Goal: Information Seeking & Learning: Learn about a topic

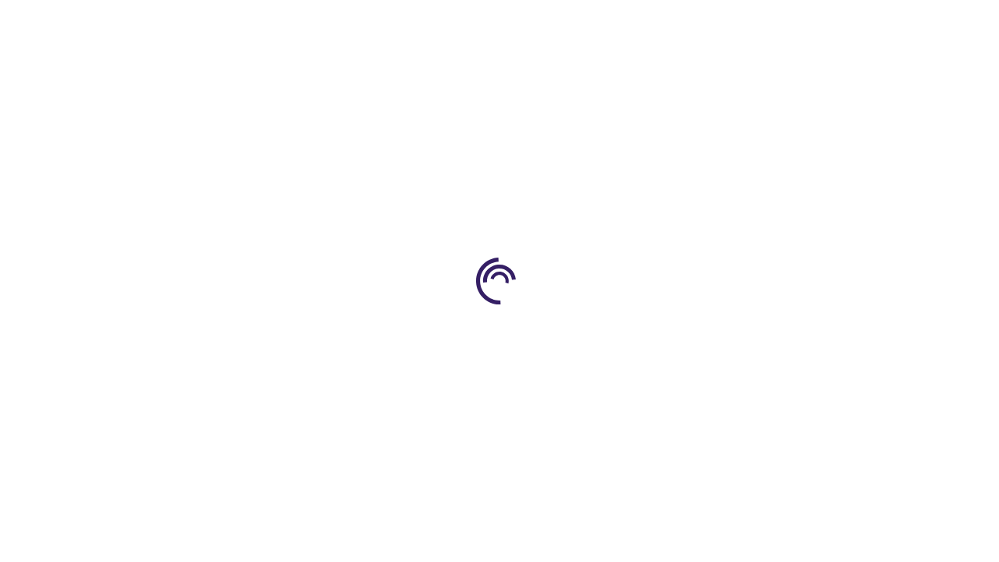
scroll to position [1497, 0]
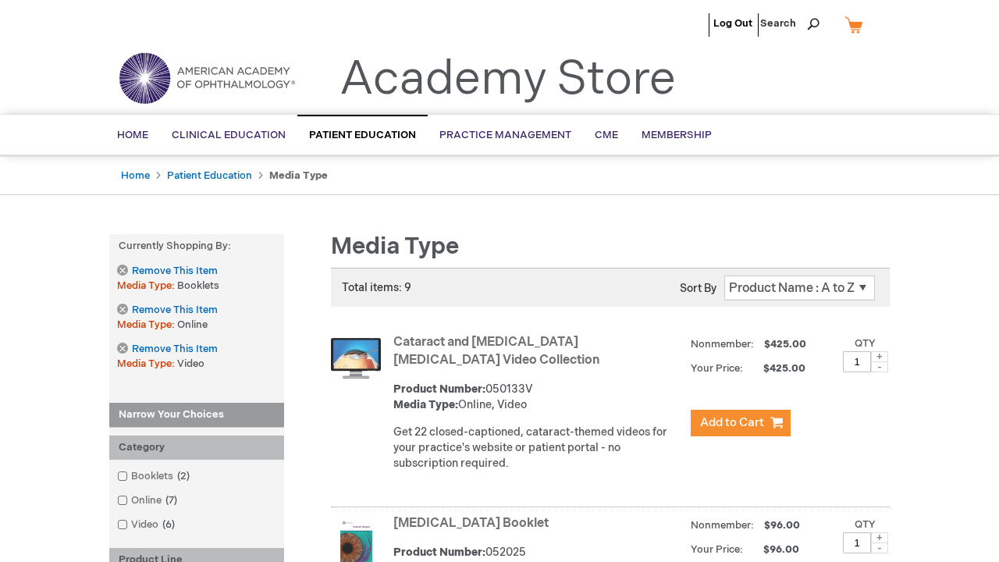
scroll to position [1470, 0]
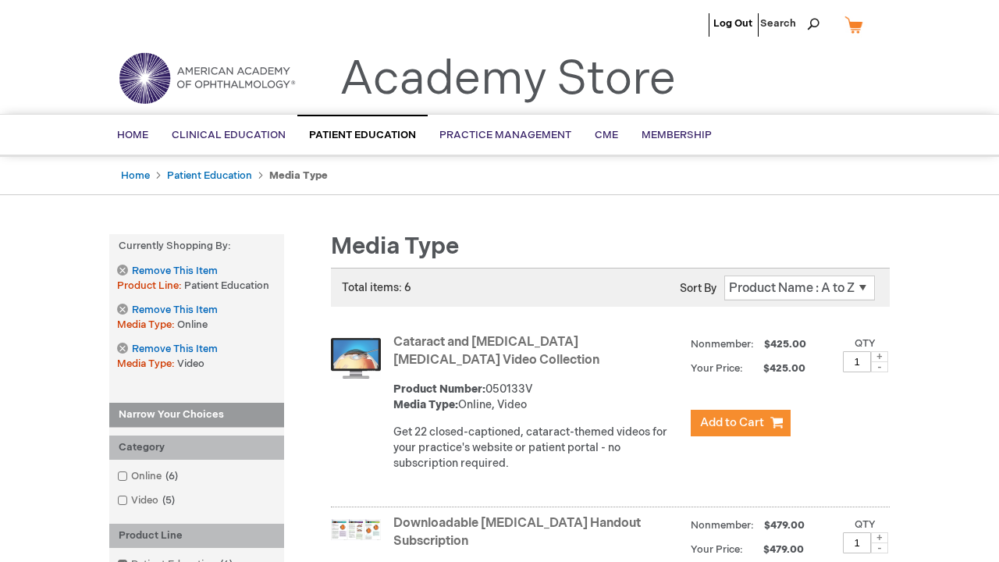
scroll to position [2008, 0]
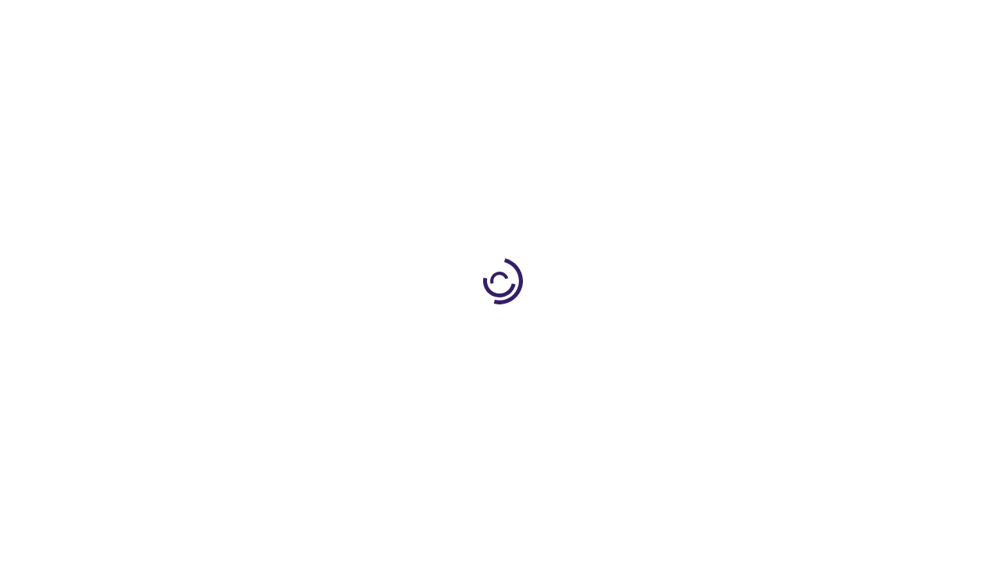
scroll to position [939, 0]
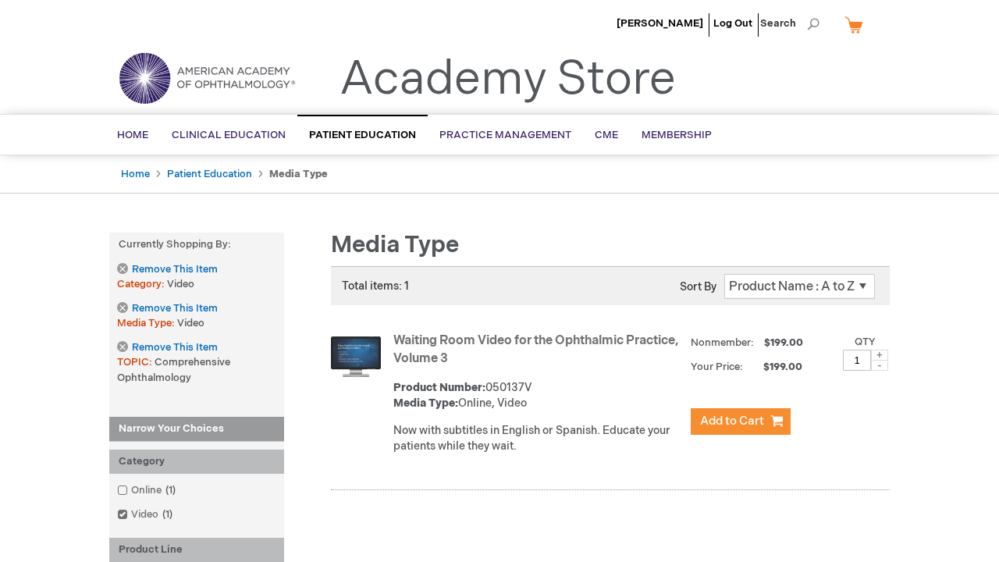
scroll to position [626, 0]
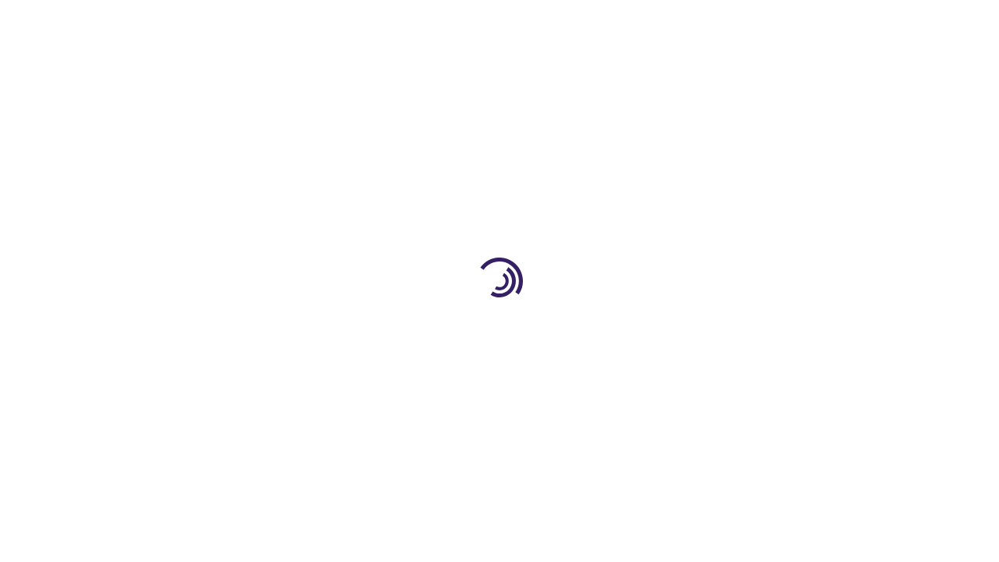
scroll to position [865, 0]
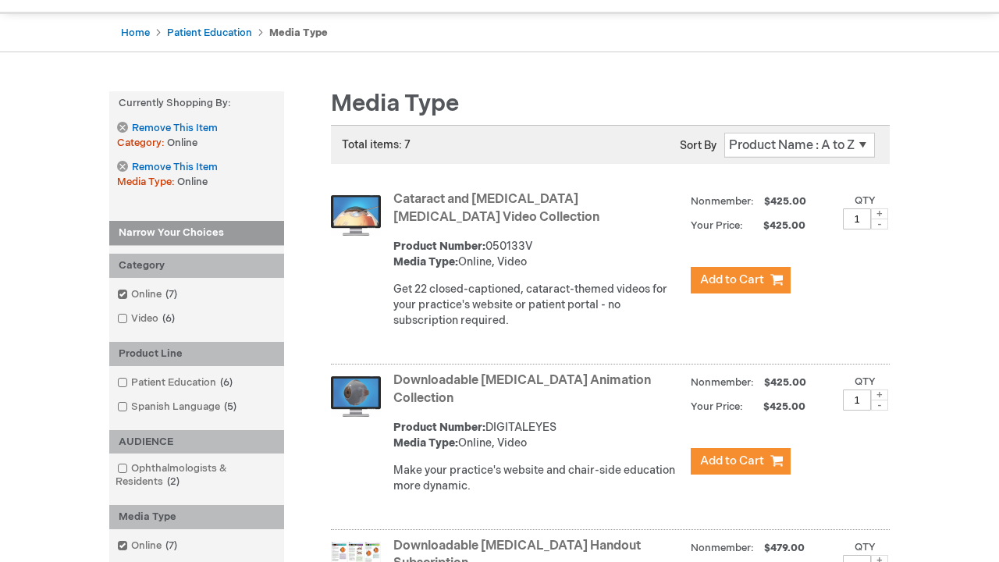
scroll to position [1278, 0]
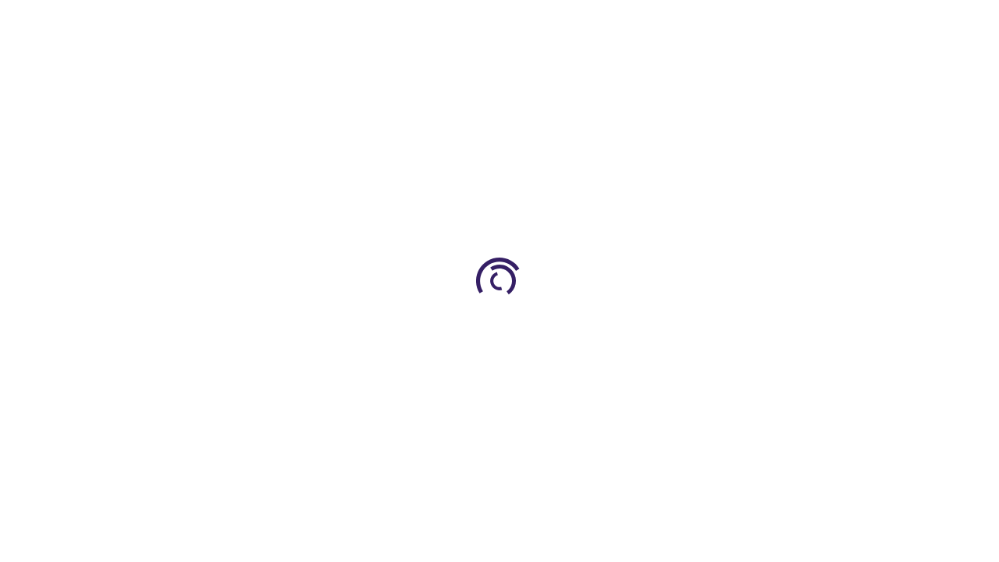
scroll to position [1186, 0]
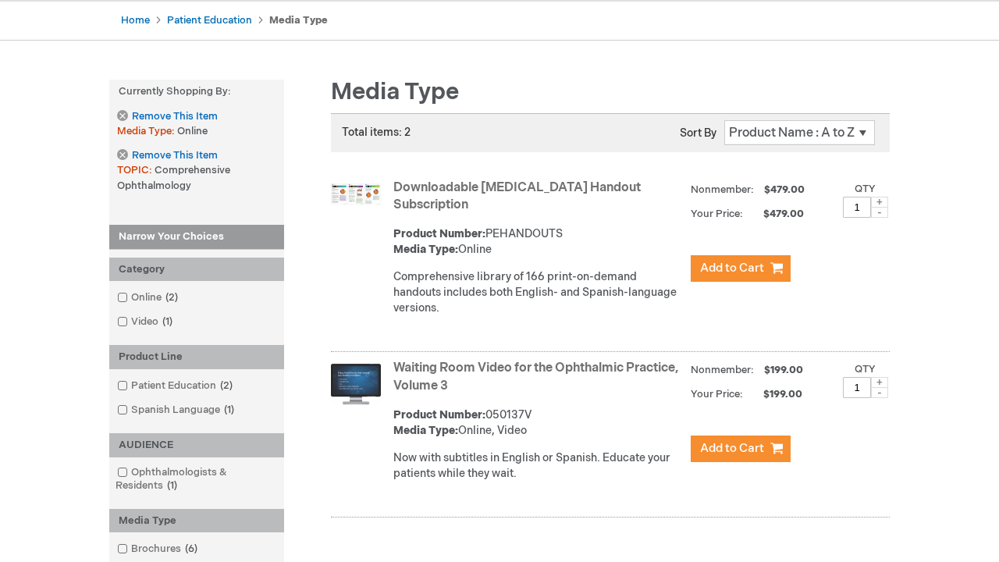
scroll to position [671, 0]
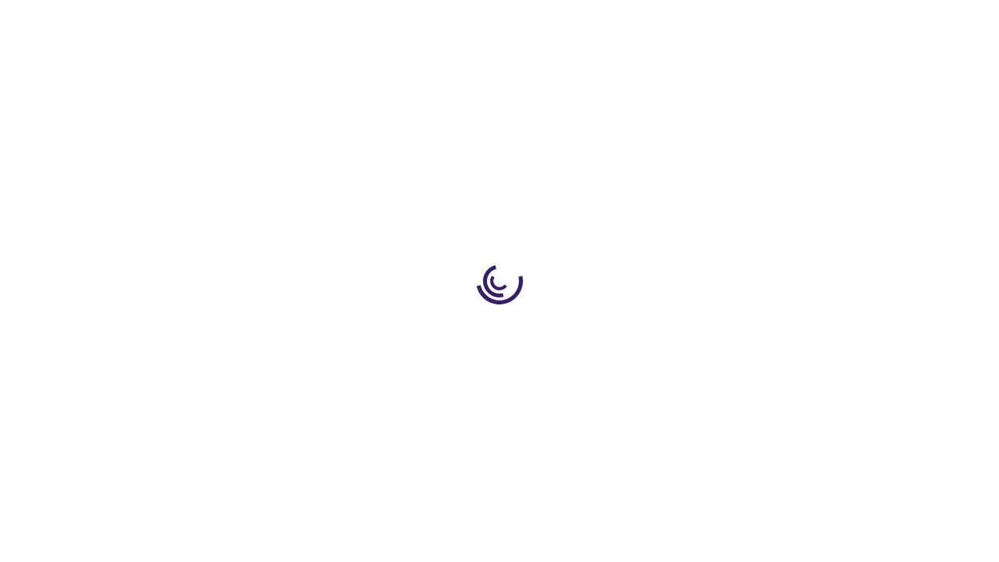
scroll to position [1410, 0]
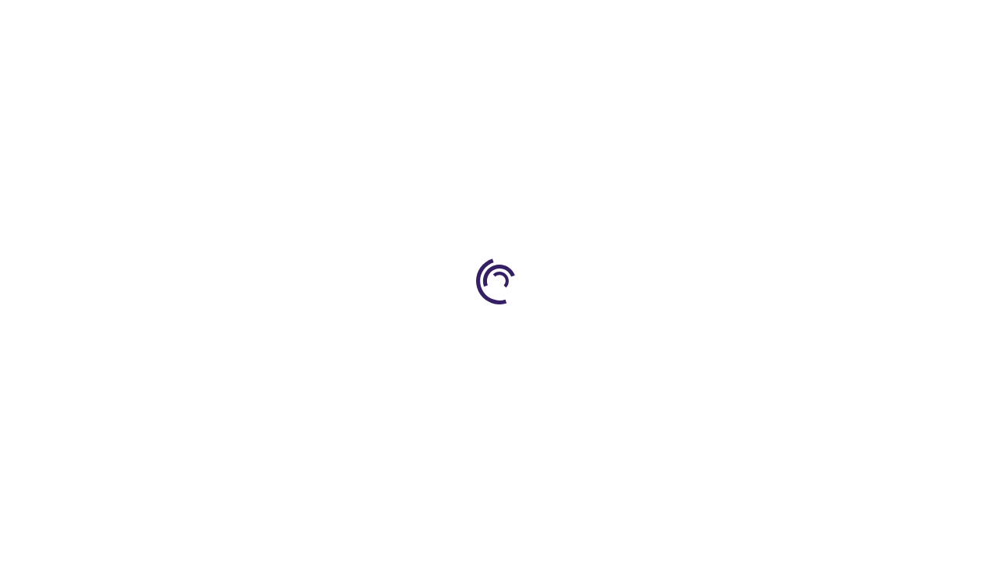
scroll to position [371, 0]
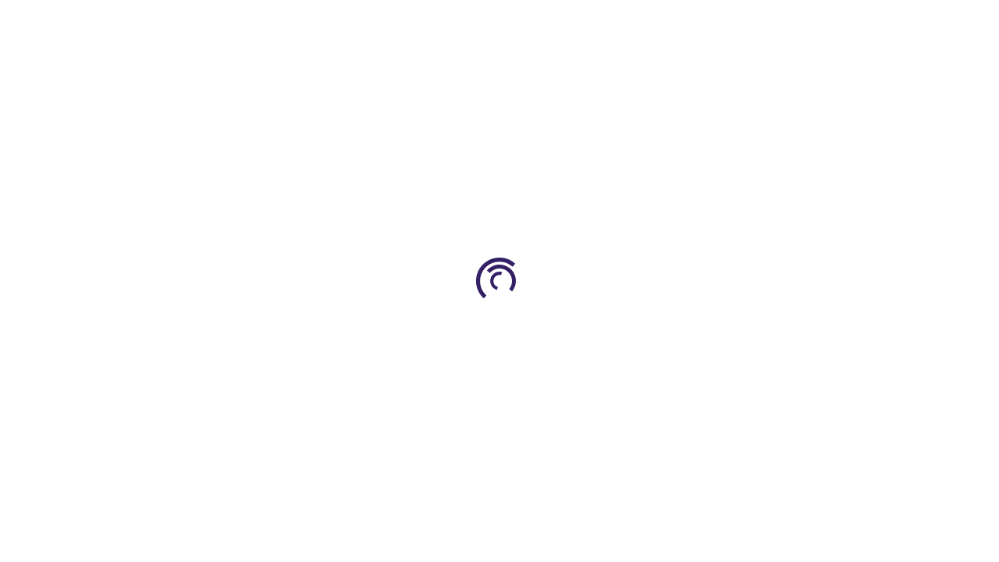
scroll to position [1302, 0]
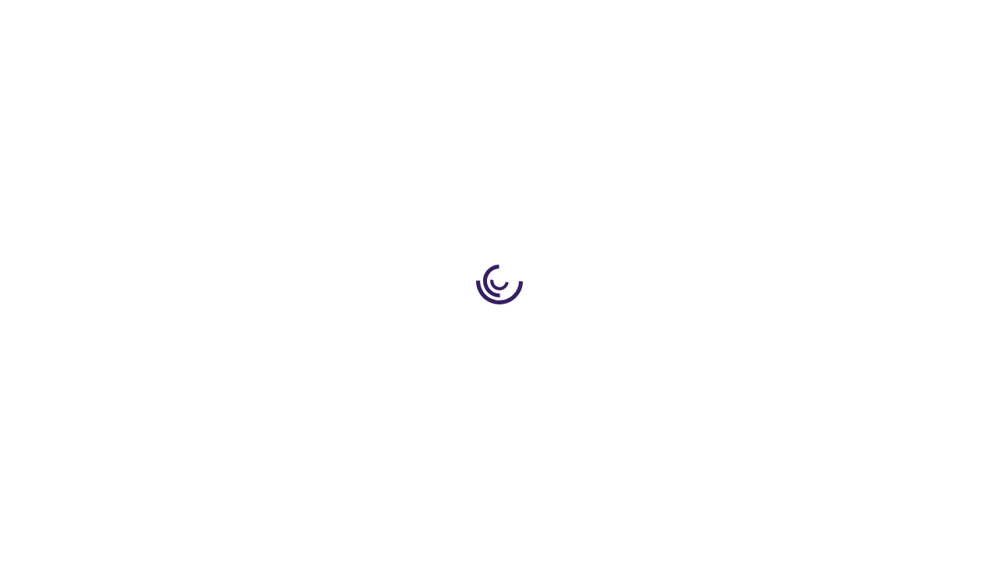
scroll to position [992, 0]
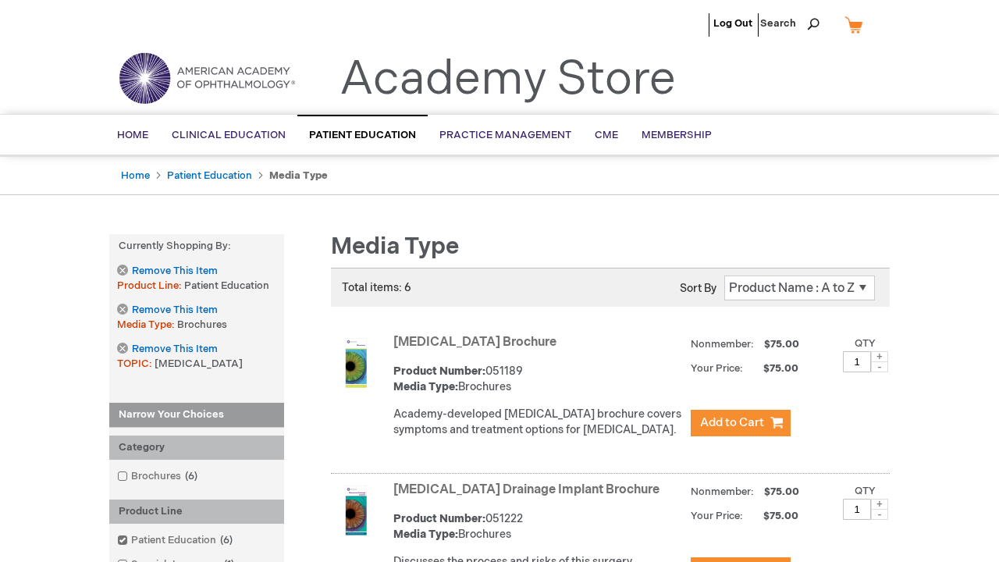
scroll to position [1105, 0]
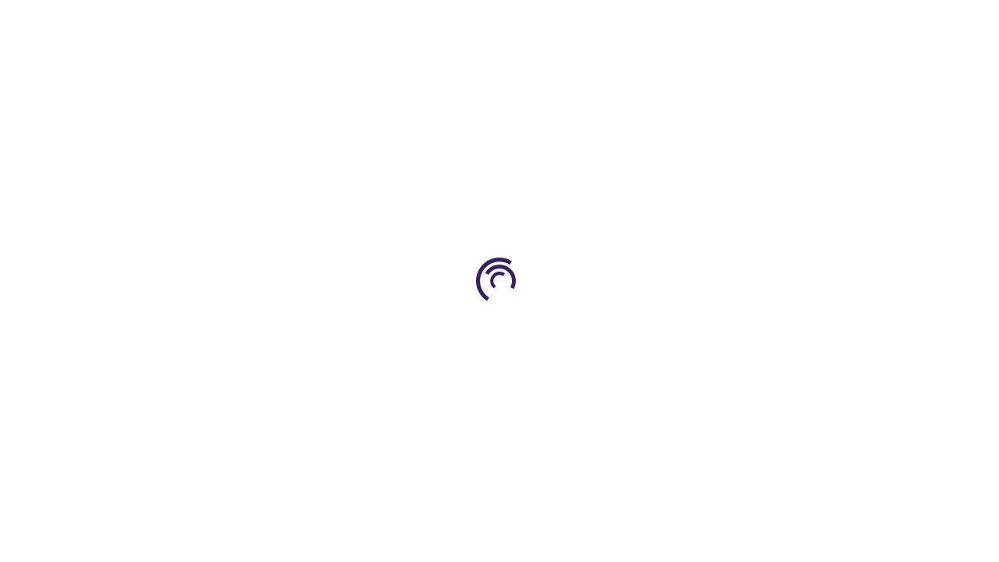
scroll to position [883, 0]
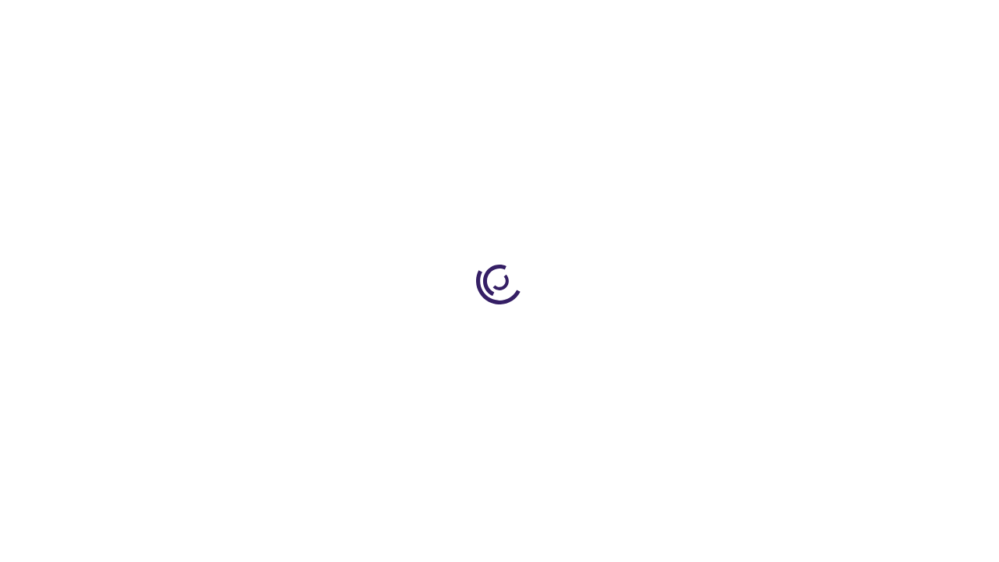
scroll to position [371, 0]
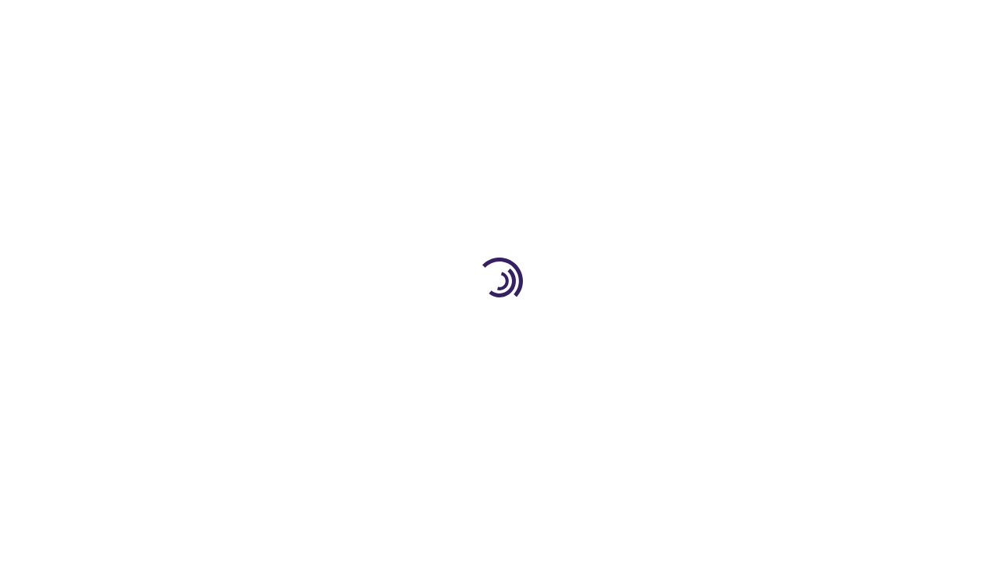
scroll to position [672, 0]
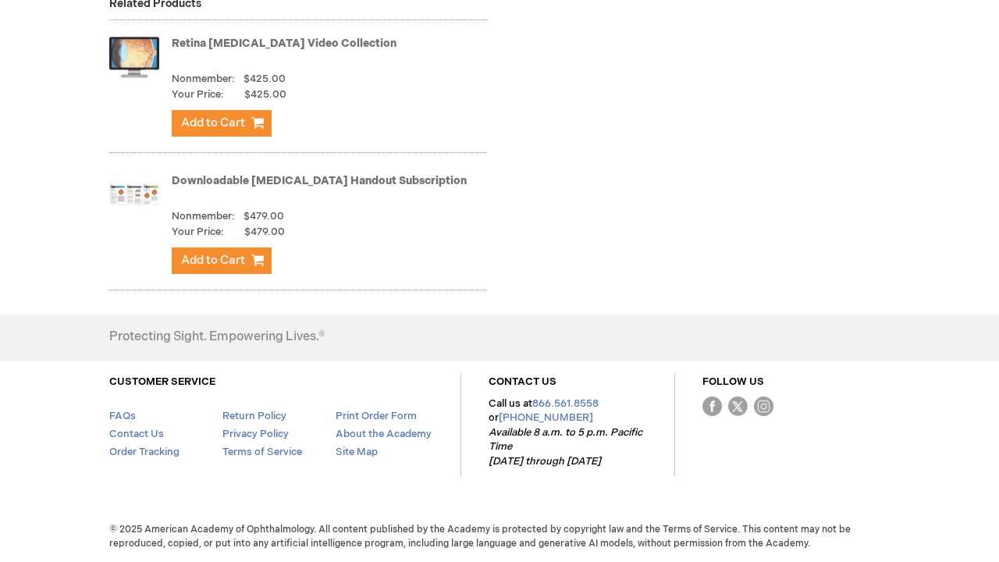
scroll to position [2865, 0]
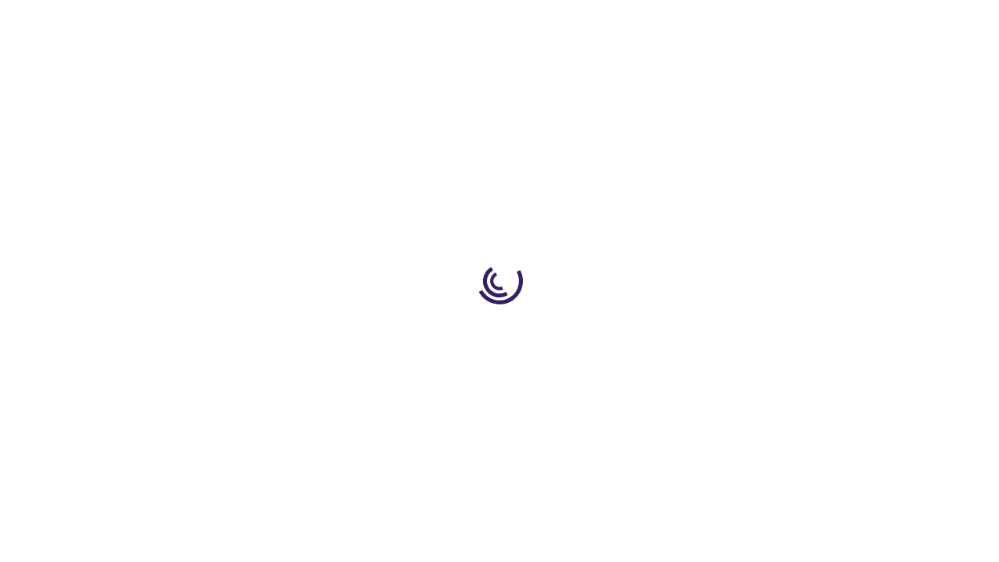
scroll to position [1418, 0]
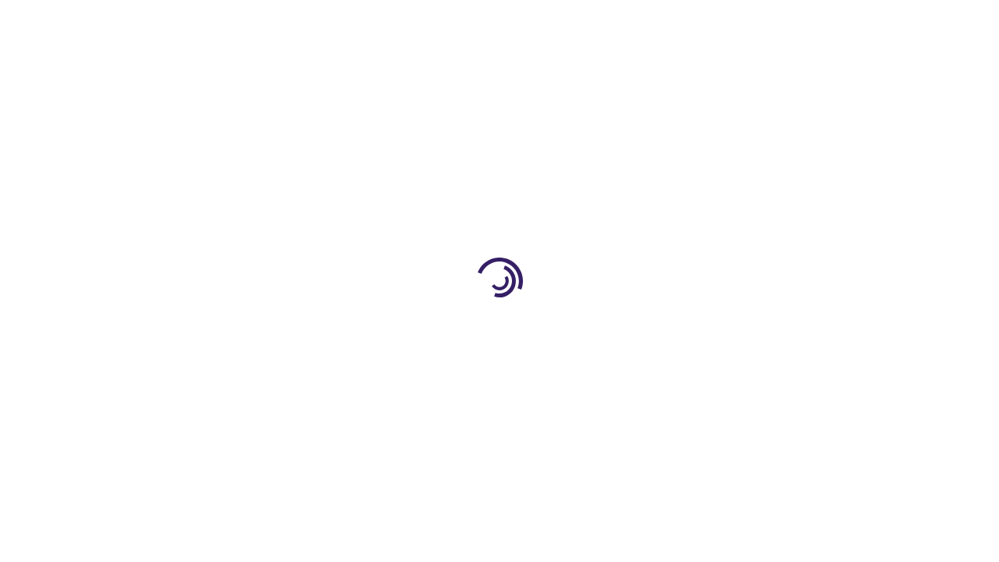
scroll to position [2059, 0]
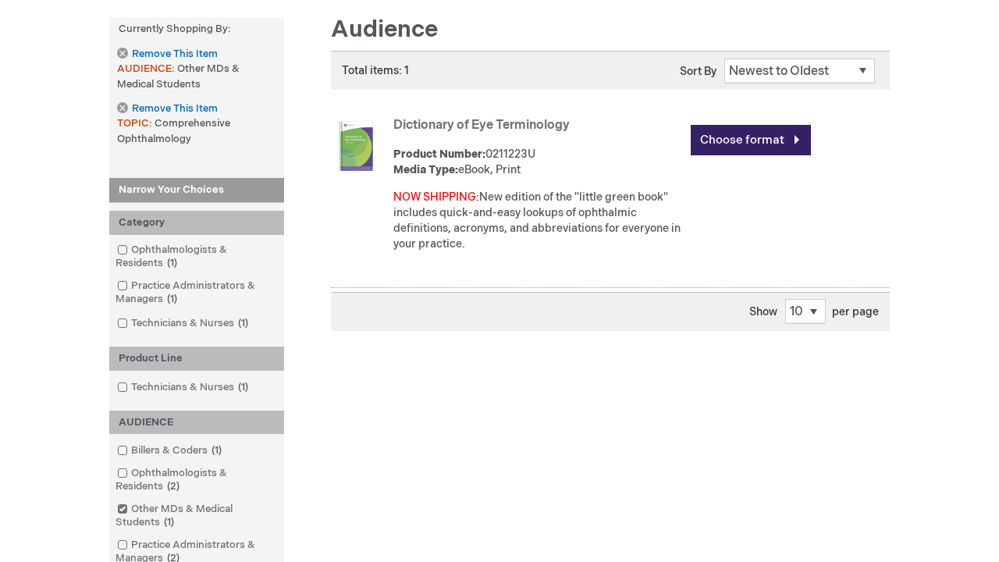
scroll to position [2048, 0]
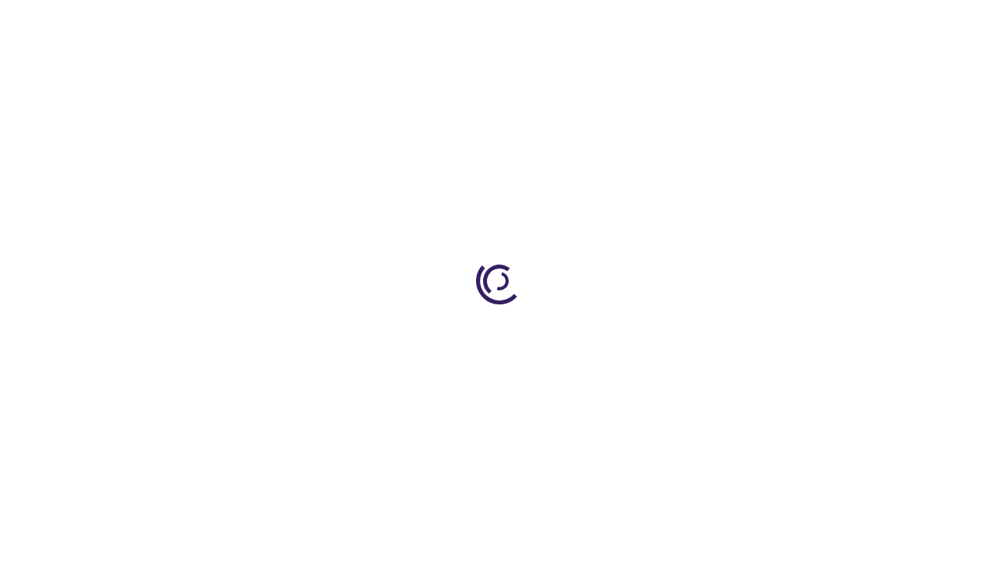
scroll to position [727, 0]
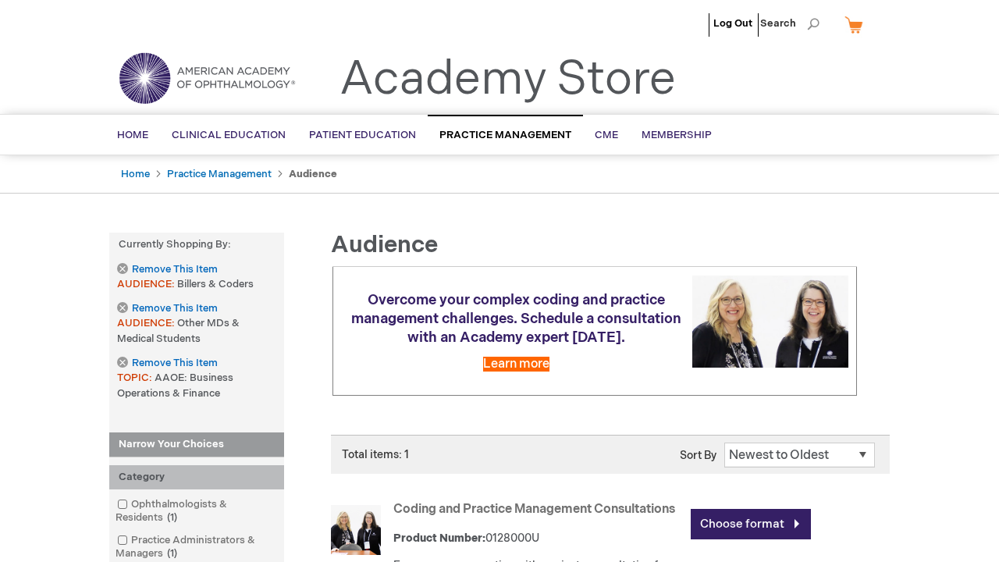
scroll to position [588, 0]
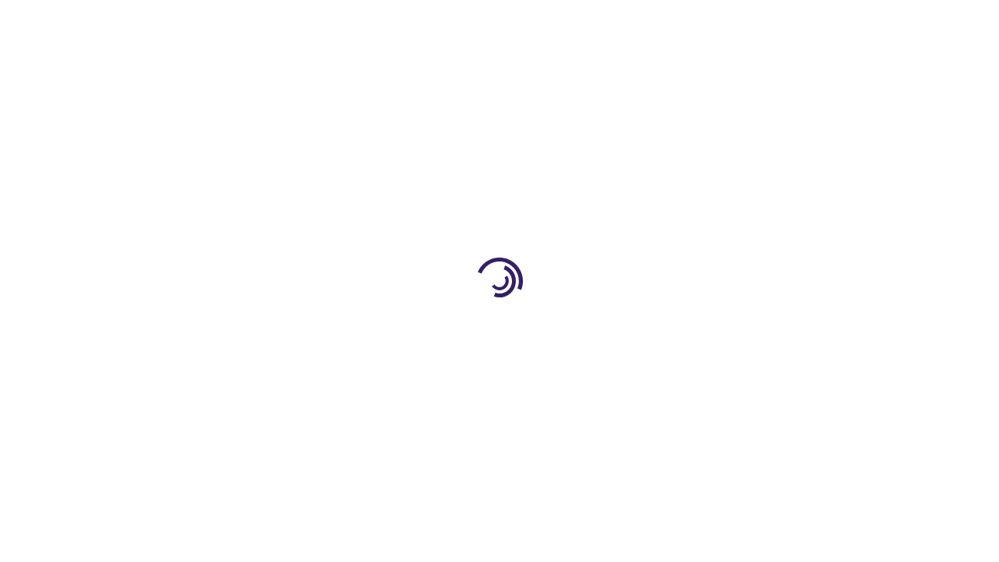
scroll to position [2108, 0]
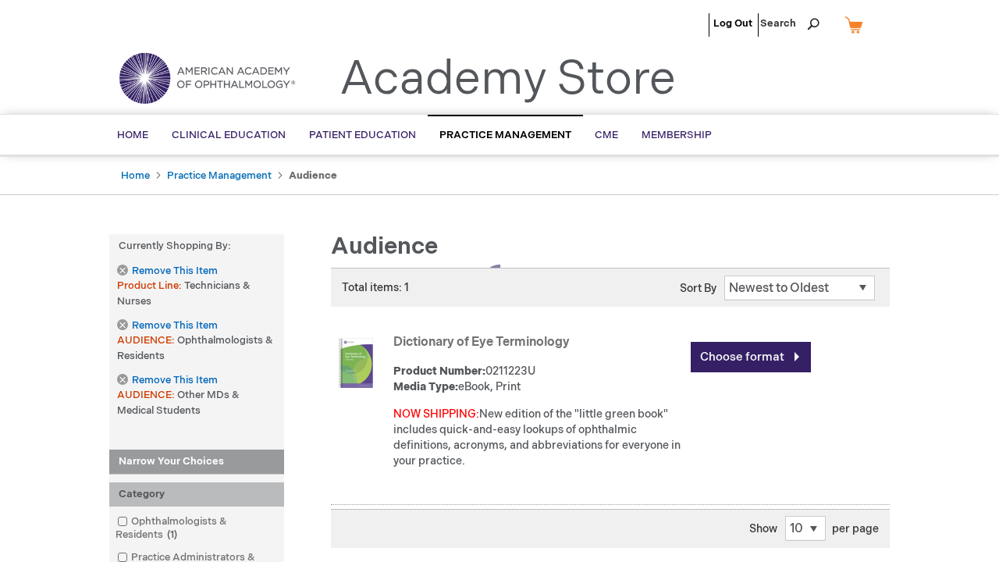
scroll to position [498, 0]
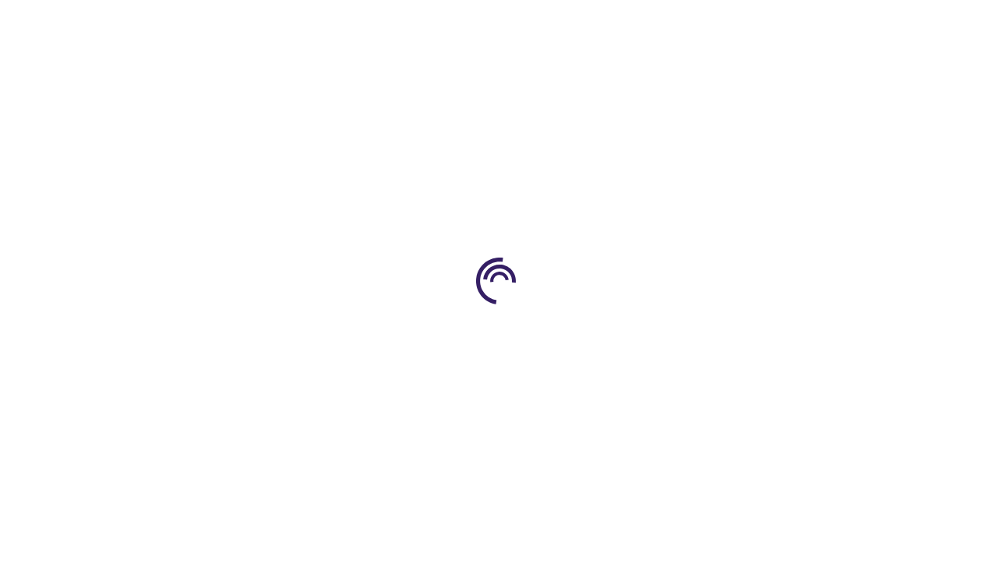
scroll to position [2137, 0]
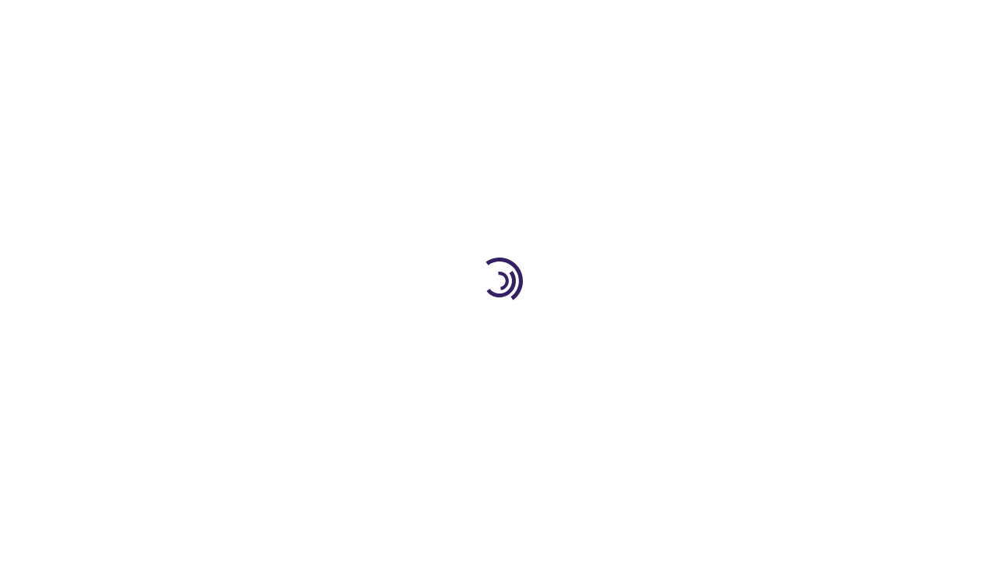
scroll to position [385, 0]
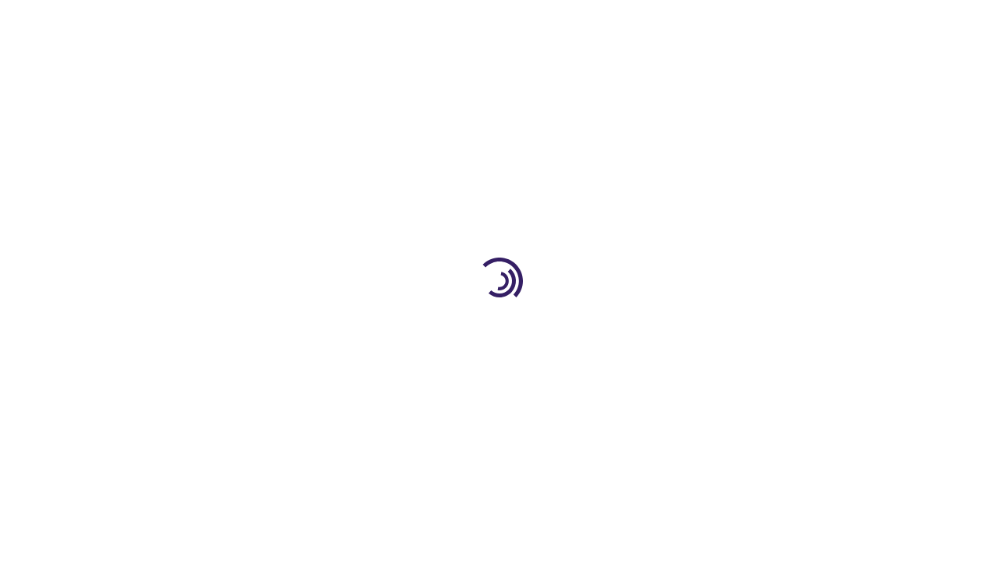
scroll to position [2415, 0]
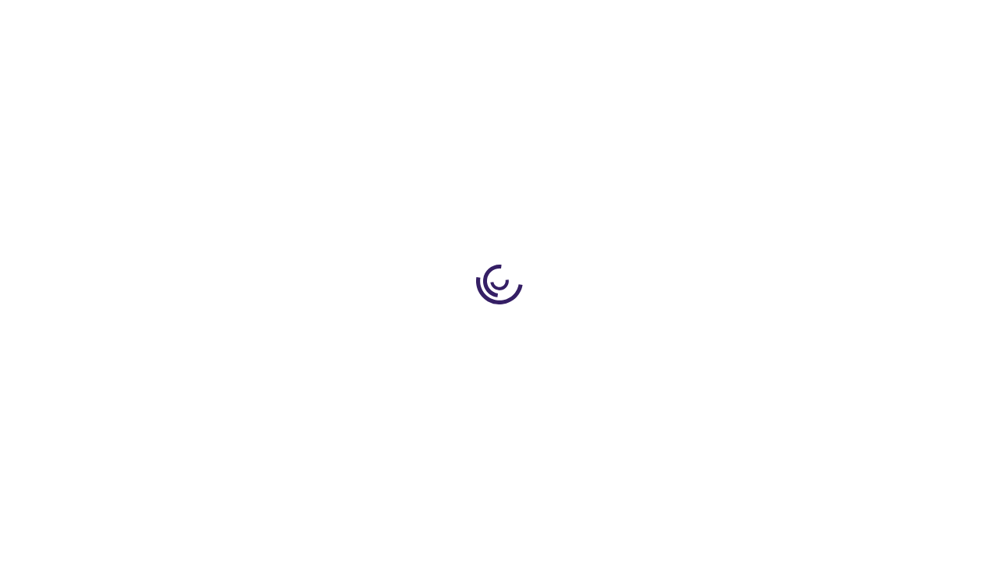
scroll to position [926, 0]
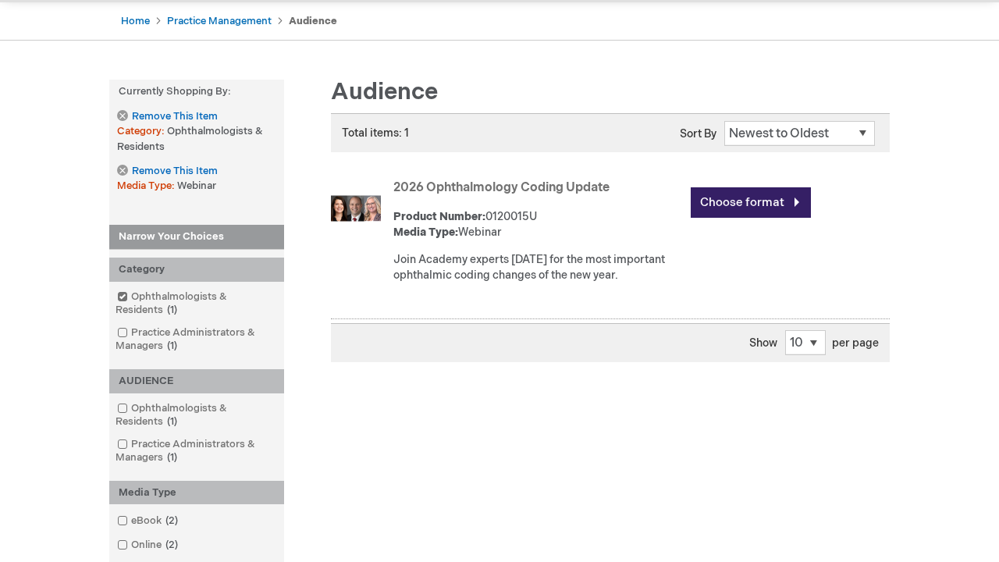
scroll to position [605, 0]
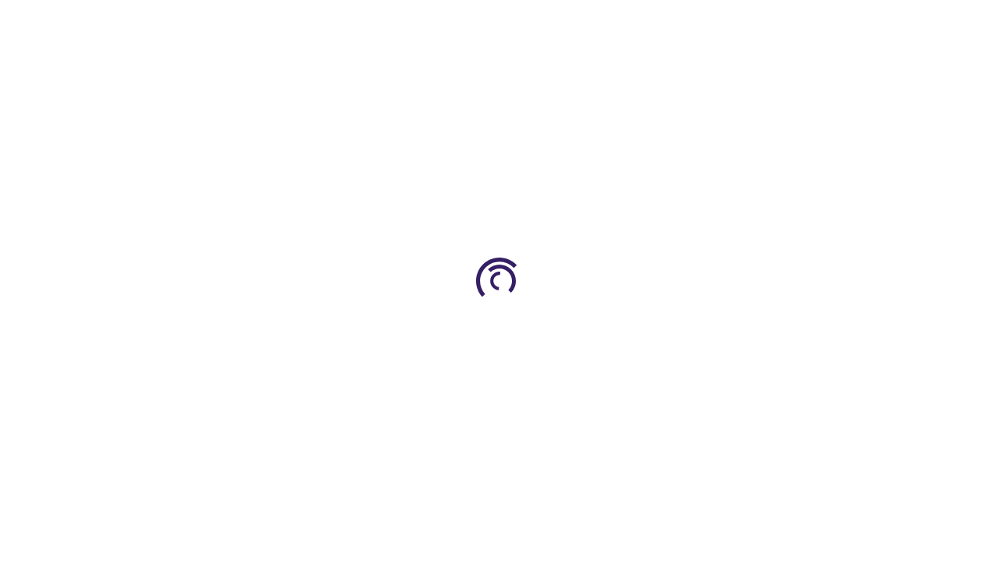
scroll to position [12, 0]
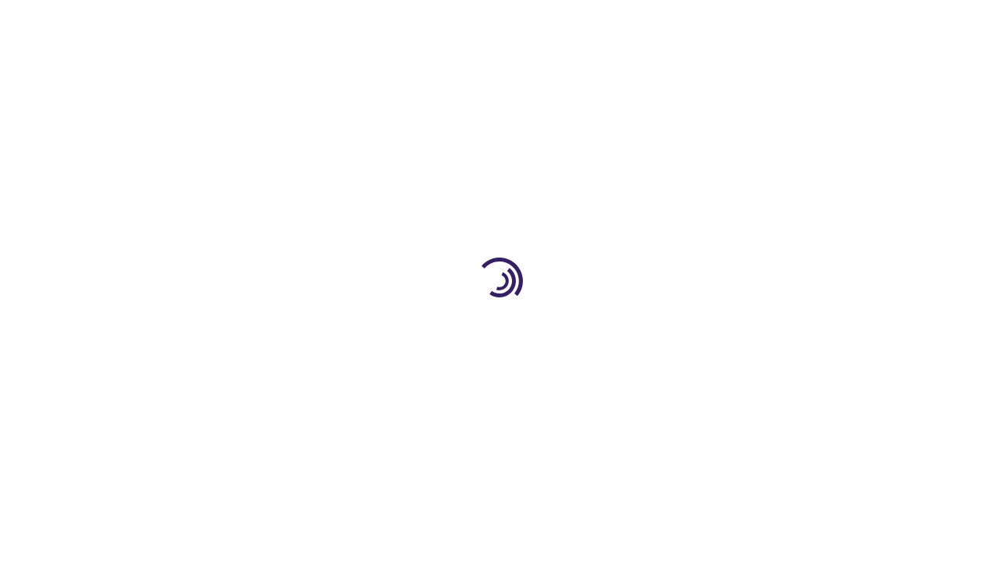
scroll to position [204, 0]
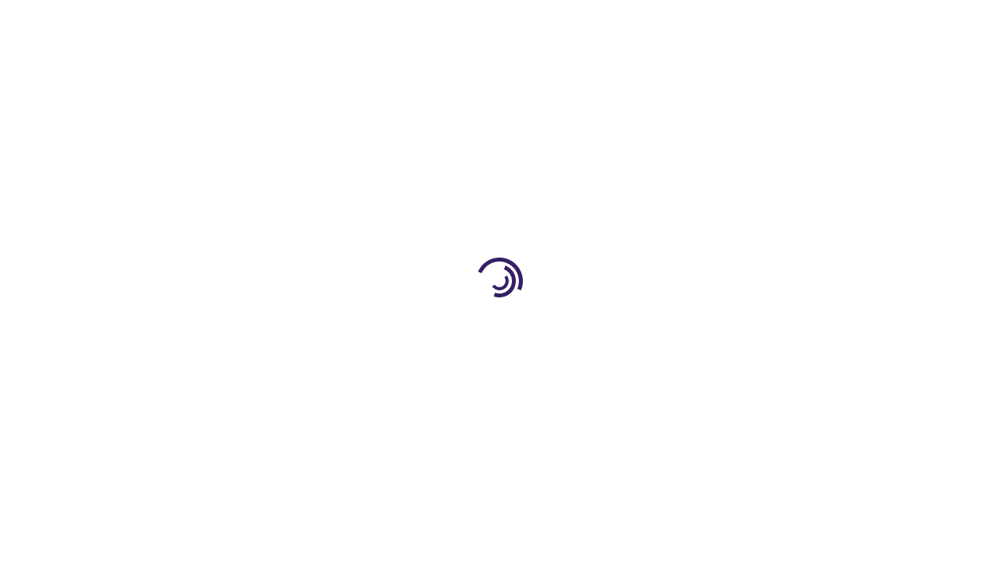
scroll to position [385, 0]
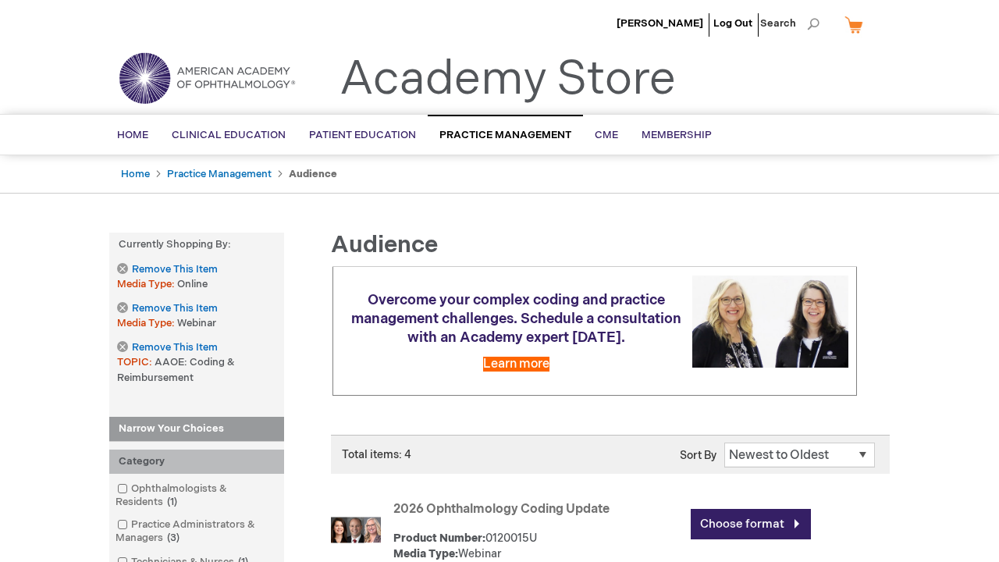
scroll to position [1007, 0]
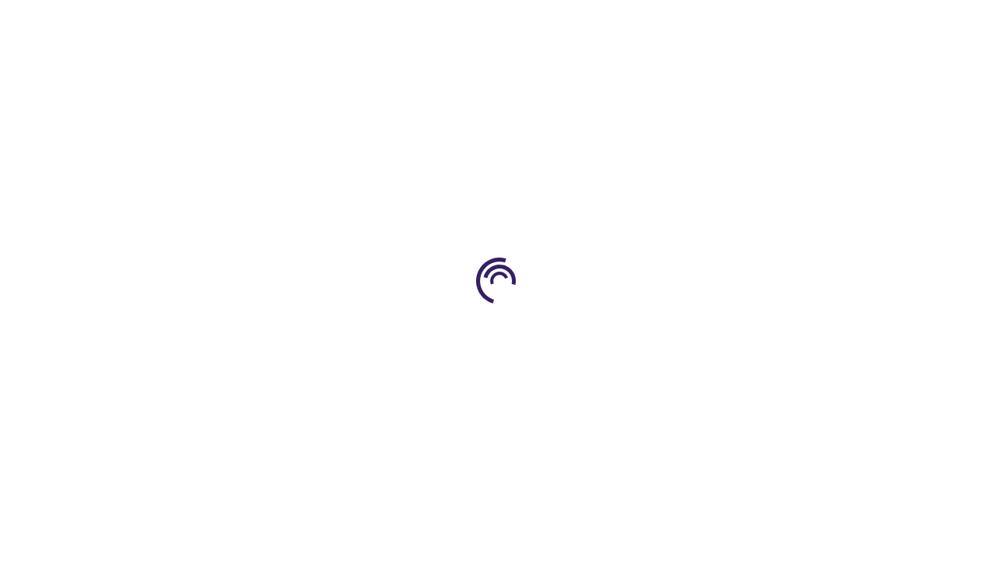
scroll to position [600, 0]
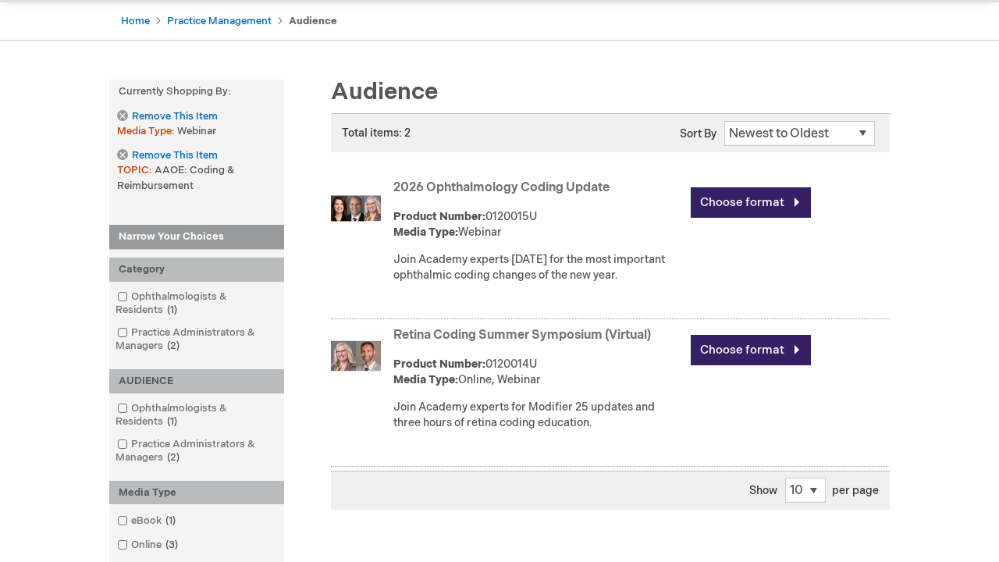
scroll to position [629, 0]
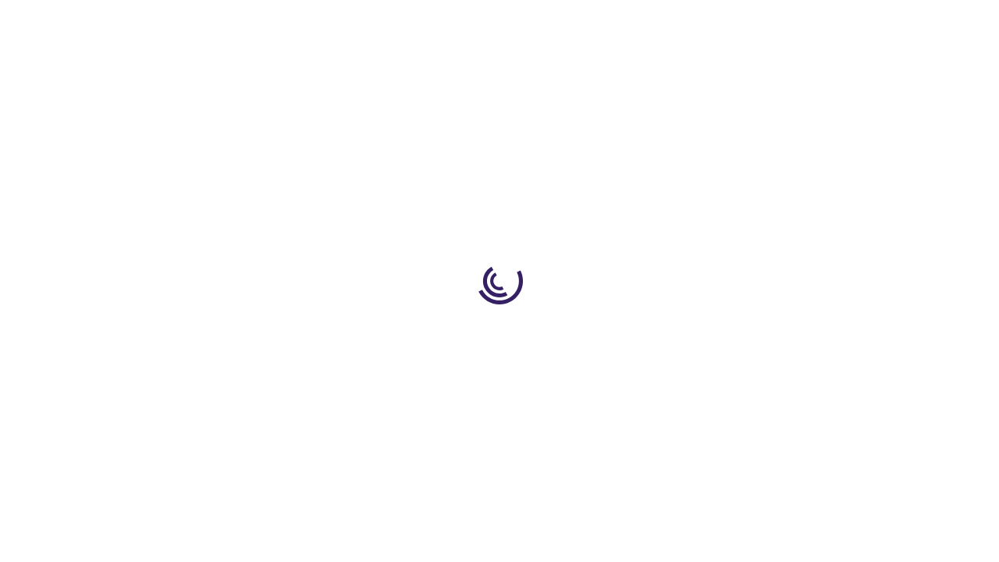
scroll to position [2762, 0]
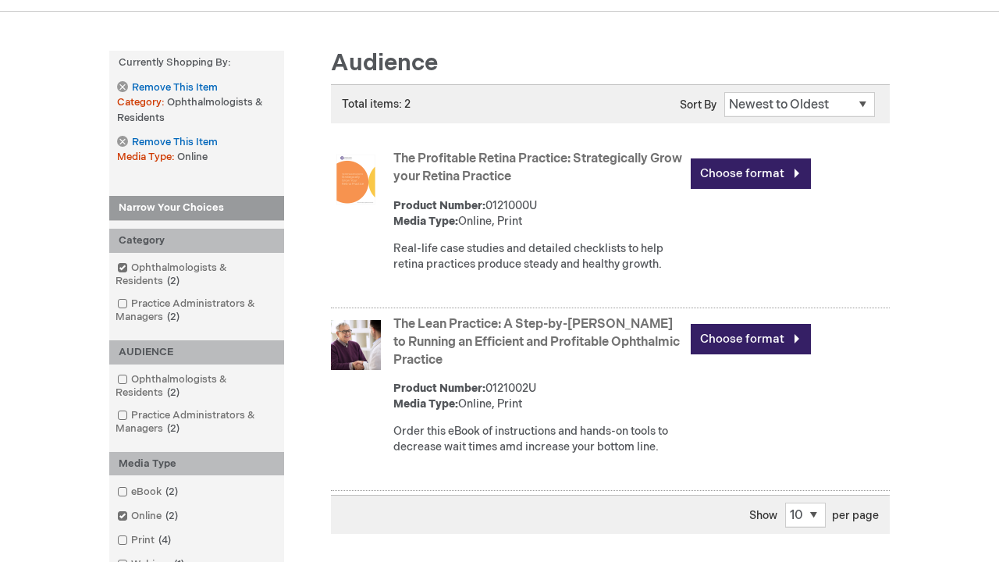
scroll to position [638, 0]
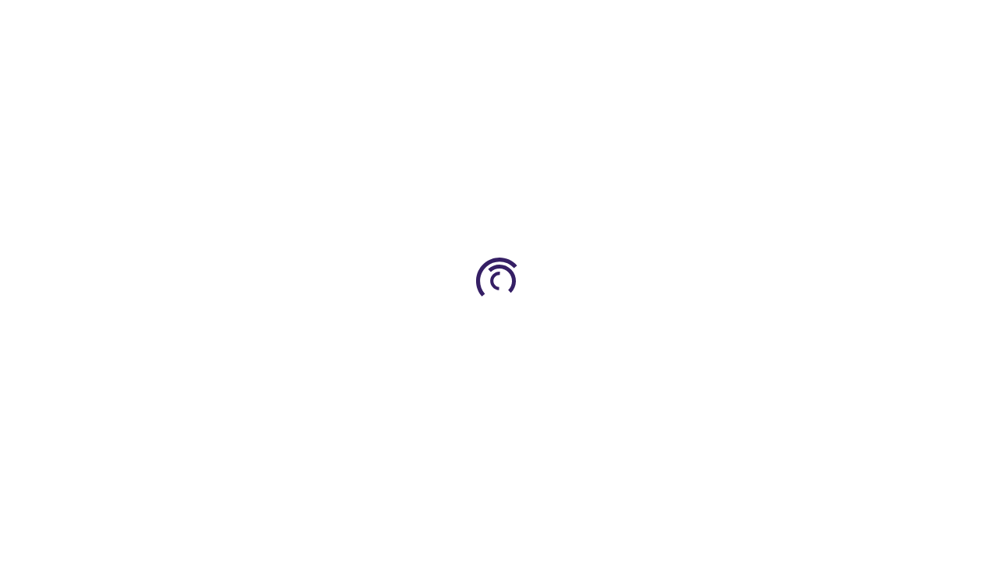
scroll to position [560, 0]
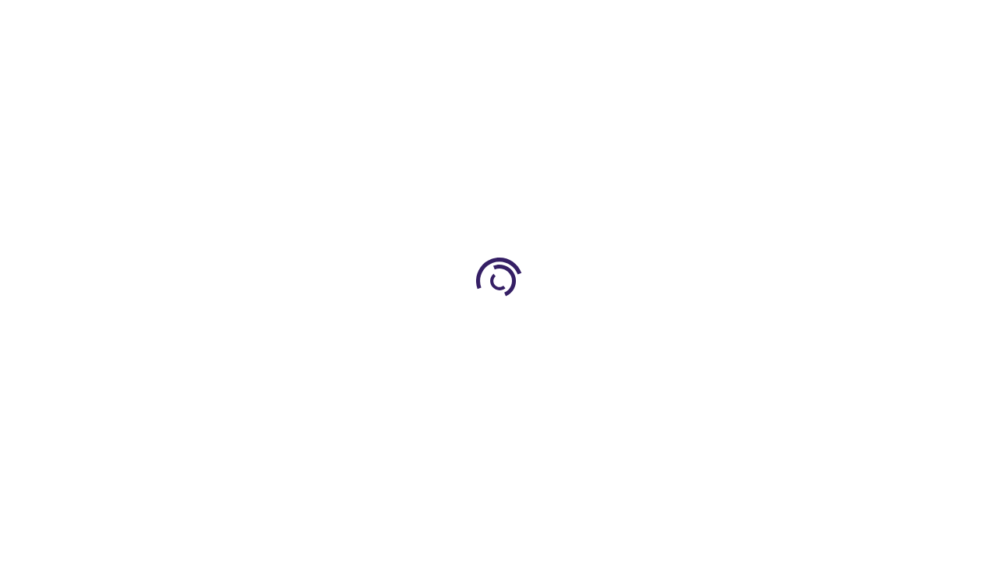
scroll to position [1634, 0]
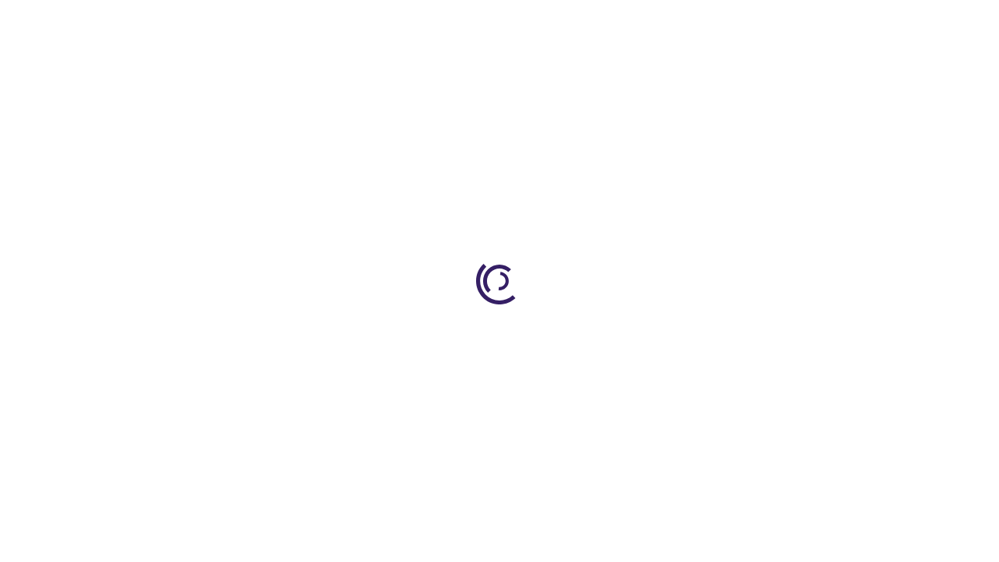
scroll to position [402, 0]
